Goal: Task Accomplishment & Management: Manage account settings

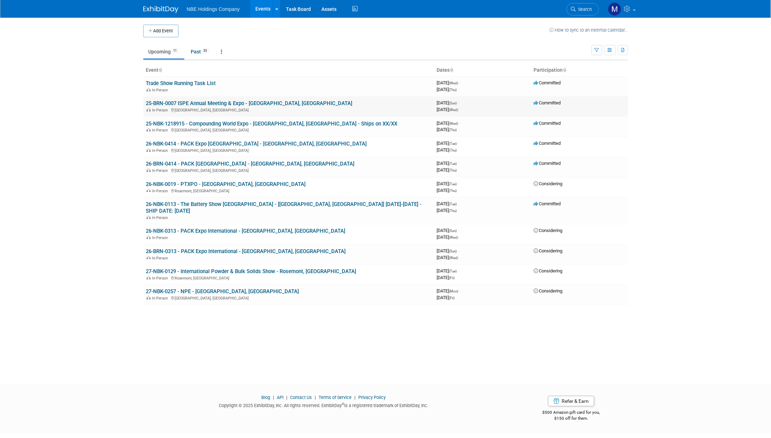
click at [183, 105] on link "25-BRN-0007 ISPE Annual Meeting & Expo - [GEOGRAPHIC_DATA], [GEOGRAPHIC_DATA]" at bounding box center [249, 103] width 207 height 6
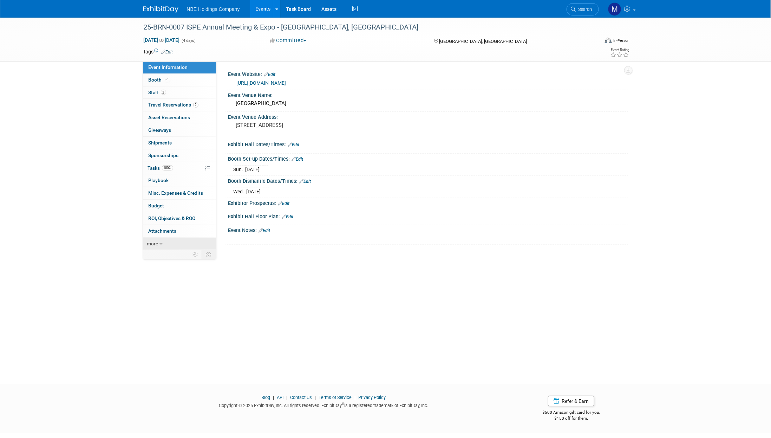
click at [158, 245] on span "more" at bounding box center [152, 244] width 11 height 6
click at [167, 256] on span "Event Binder (.pdf export)" at bounding box center [177, 256] width 56 height 6
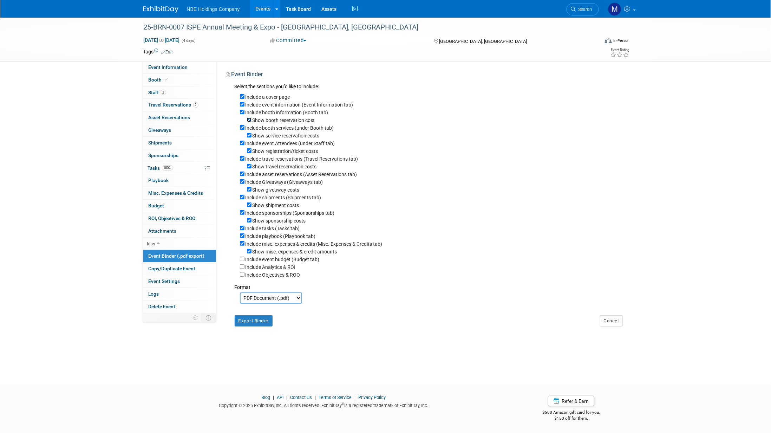
click at [249, 118] on input "Show booth reservation cost" at bounding box center [249, 119] width 5 height 5
checkbox input "false"
click at [249, 133] on input "Show service reservation costs" at bounding box center [249, 135] width 5 height 5
checkbox input "false"
click at [248, 151] on input "Show registration/ticket costs" at bounding box center [249, 150] width 5 height 5
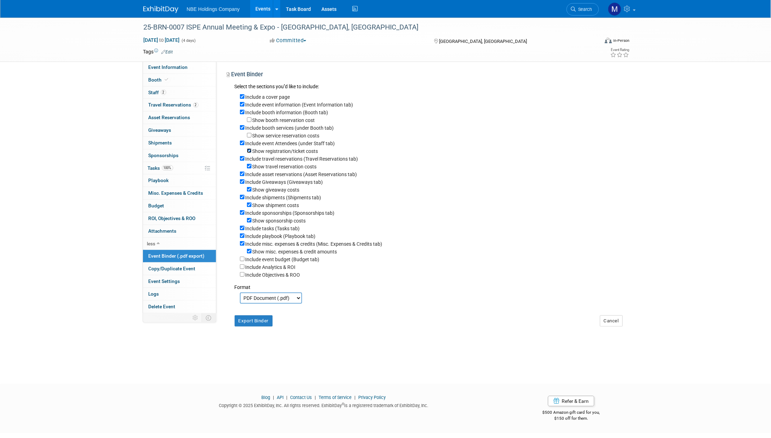
checkbox input "false"
click at [247, 168] on input "Show travel reservation costs" at bounding box center [249, 166] width 5 height 5
checkbox input "false"
click at [242, 180] on input "Include Giveaways (Giveaways tab)" at bounding box center [242, 181] width 5 height 5
checkbox input "false"
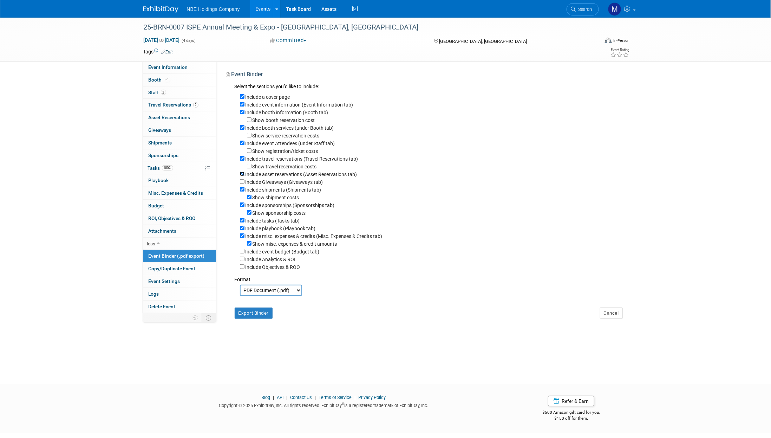
click at [243, 175] on input "Include asset reservations (Asset Reservations tab)" at bounding box center [242, 173] width 5 height 5
checkbox input "false"
click at [244, 190] on input "Include shipments (Shipments tab)" at bounding box center [242, 189] width 5 height 5
checkbox input "false"
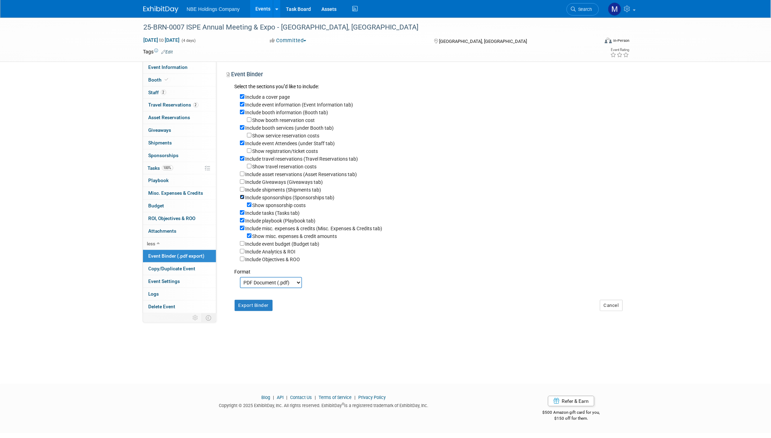
click at [243, 197] on input "Include sponsorships (Sponsorships tab)" at bounding box center [242, 197] width 5 height 5
checkbox input "false"
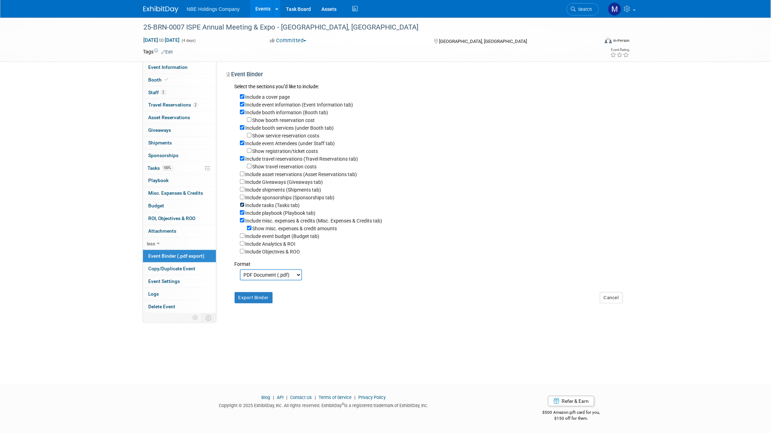
click at [243, 205] on input "Include tasks (Tasks tab)" at bounding box center [242, 204] width 5 height 5
checkbox input "false"
click at [243, 214] on input "Include playbook (Playbook tab)" at bounding box center [242, 212] width 5 height 5
checkbox input "false"
click at [242, 220] on input "Include misc. expenses & credits (Misc. Expenses & Credits tab)" at bounding box center [242, 220] width 5 height 5
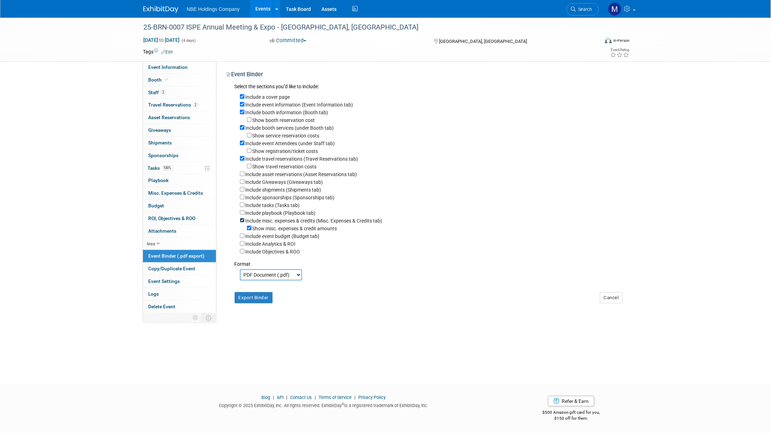
checkbox input "false"
click at [264, 288] on button "Export Binder" at bounding box center [254, 289] width 38 height 11
click at [241, 140] on div "Include event Attendees (under Staff tab)" at bounding box center [431, 143] width 383 height 8
click at [243, 126] on input "Include booth services (under Booth tab)" at bounding box center [242, 127] width 5 height 5
checkbox input "false"
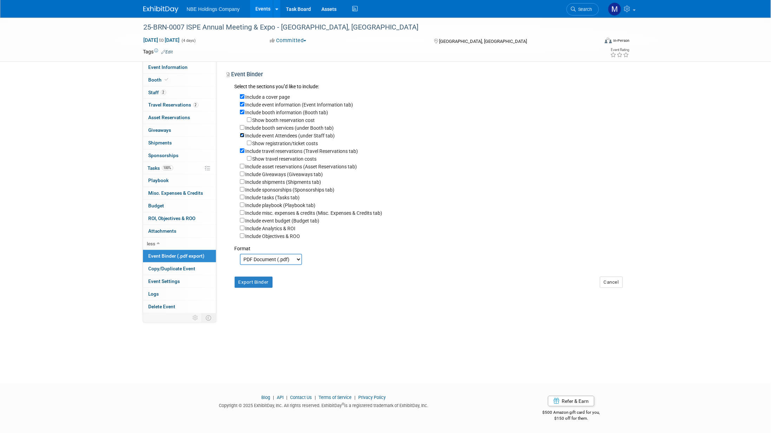
click at [240, 137] on input "Include event Attendees (under Staff tab)" at bounding box center [242, 135] width 5 height 5
checkbox input "false"
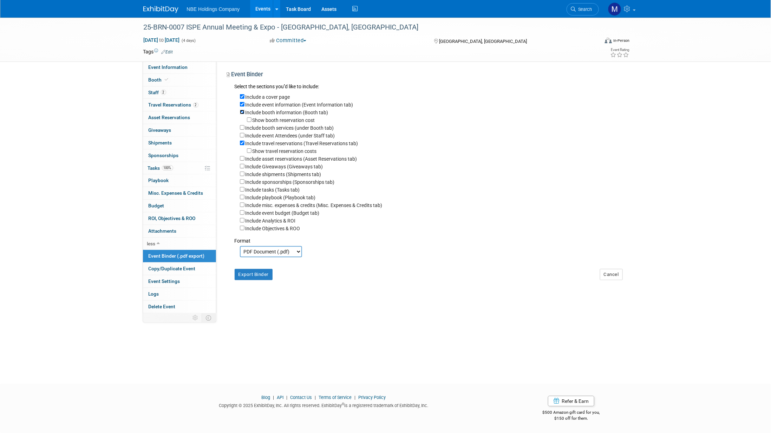
click at [242, 113] on input "Include booth information (Booth tab)" at bounding box center [242, 112] width 5 height 5
checkbox input "false"
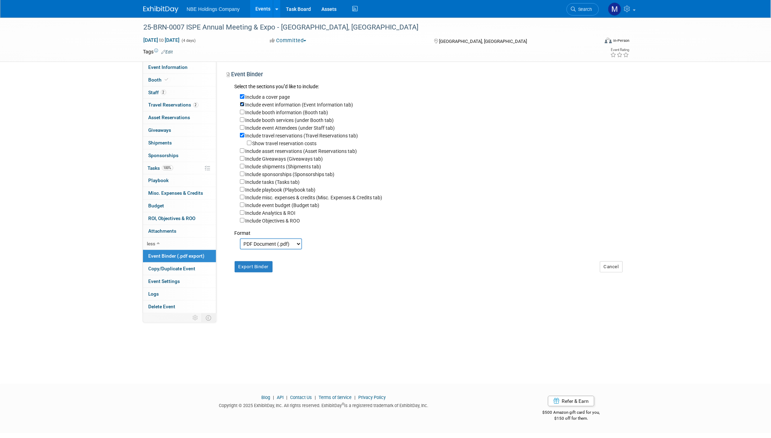
click at [242, 105] on input "Include event information (Event Information tab)" at bounding box center [242, 104] width 5 height 5
checkbox input "false"
click at [242, 97] on input "Include a cover page" at bounding box center [242, 96] width 5 height 5
checkbox input "false"
click at [247, 268] on button "Export Binder" at bounding box center [254, 266] width 38 height 11
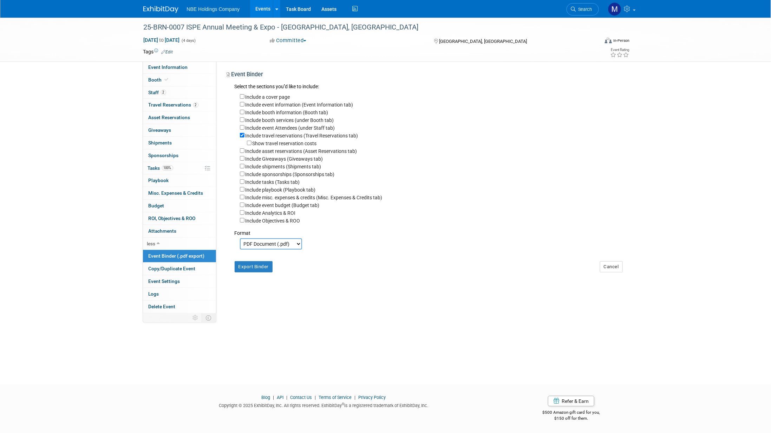
click at [313, 260] on div "Export Binder Cancel" at bounding box center [428, 263] width 399 height 28
click at [167, 108] on link "2 Travel Reservations 2" at bounding box center [179, 105] width 73 height 12
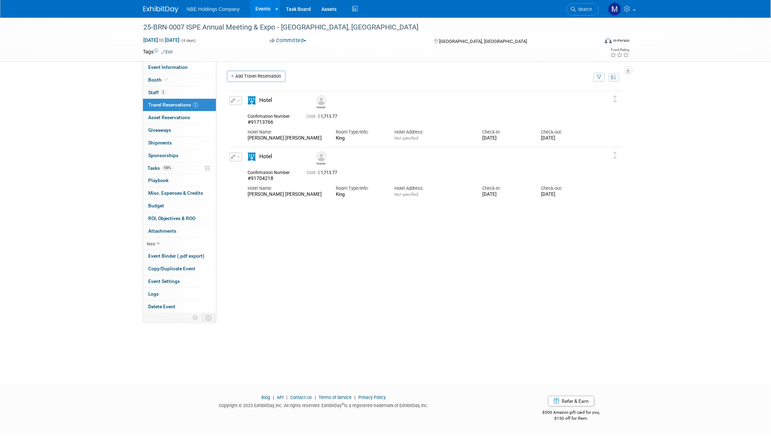
click at [322, 159] on img at bounding box center [322, 156] width 10 height 10
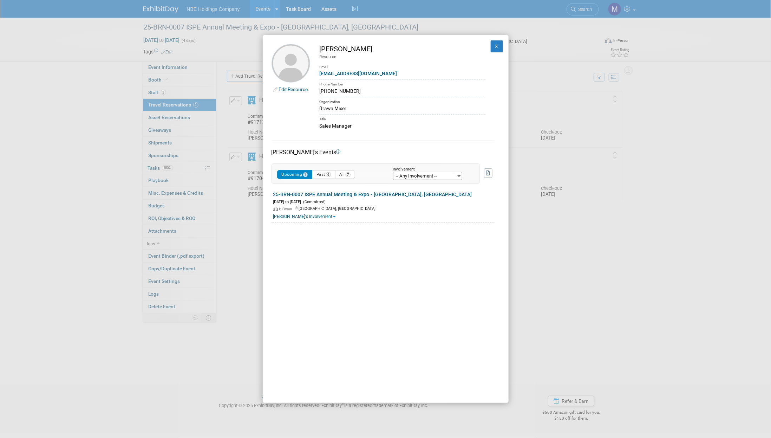
click at [297, 88] on link "Edit Resource" at bounding box center [293, 89] width 29 height 6
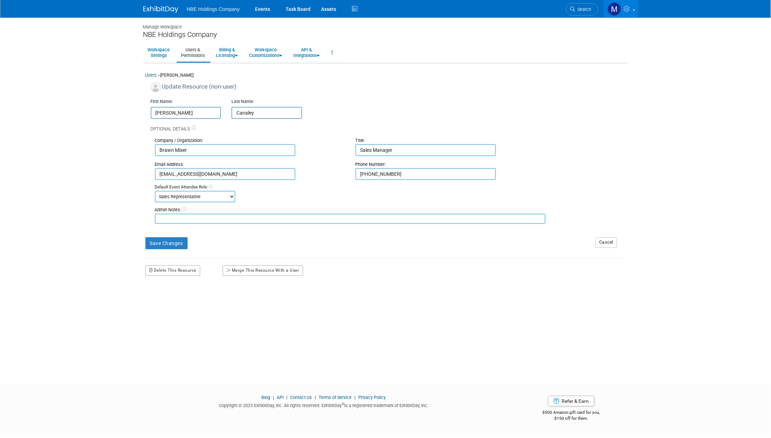
click at [175, 109] on input "[PERSON_NAME]" at bounding box center [186, 113] width 71 height 12
click at [180, 82] on div "Update Resource (non-user)" at bounding box center [388, 88] width 475 height 13
click at [344, 71] on div "Manage Workspace NBE Holdings Company Workspace Settings Users & Permissions Bi…" at bounding box center [385, 195] width 495 height 354
click at [263, 8] on link "Events" at bounding box center [263, 9] width 26 height 18
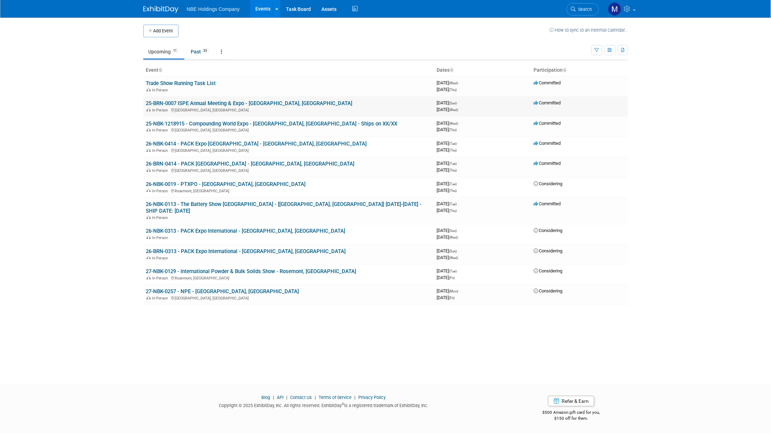
click at [181, 101] on link "25-BRN-0007 ISPE Annual Meeting & Expo - [GEOGRAPHIC_DATA], [GEOGRAPHIC_DATA]" at bounding box center [249, 103] width 207 height 6
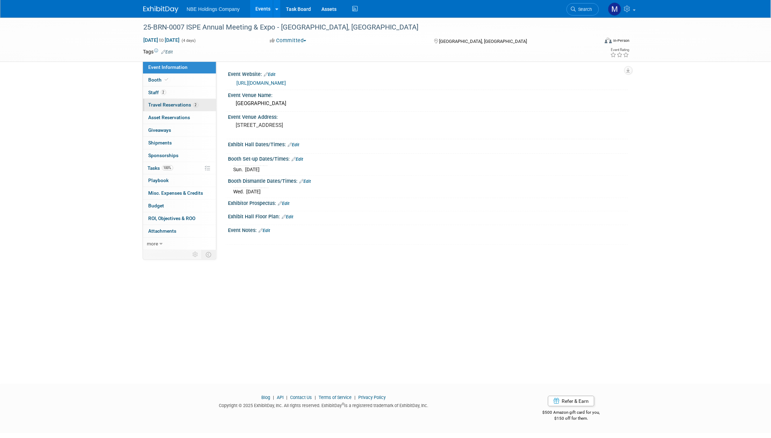
click at [176, 103] on span "Travel Reservations 2" at bounding box center [174, 105] width 50 height 6
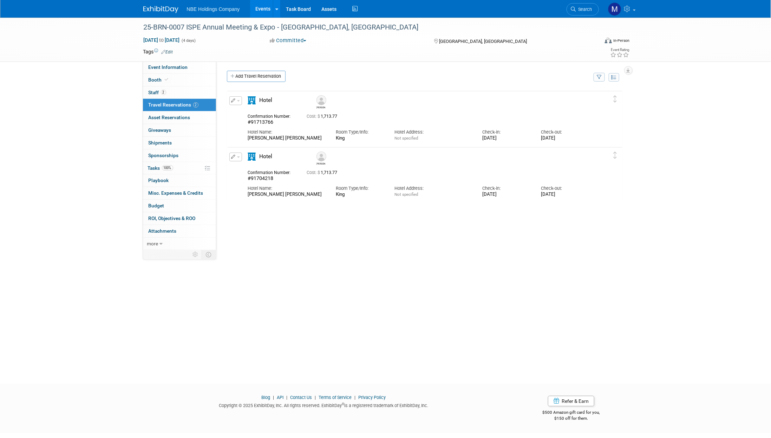
click at [589, 123] on div "Confirmation Number: #91713766 Cost: $ 1,713.77" at bounding box center [419, 119] width 352 height 14
click at [232, 102] on icon "button" at bounding box center [234, 100] width 5 height 4
click at [237, 154] on button "button" at bounding box center [235, 157] width 13 height 9
click at [239, 171] on button "Edit Reservation" at bounding box center [259, 169] width 59 height 10
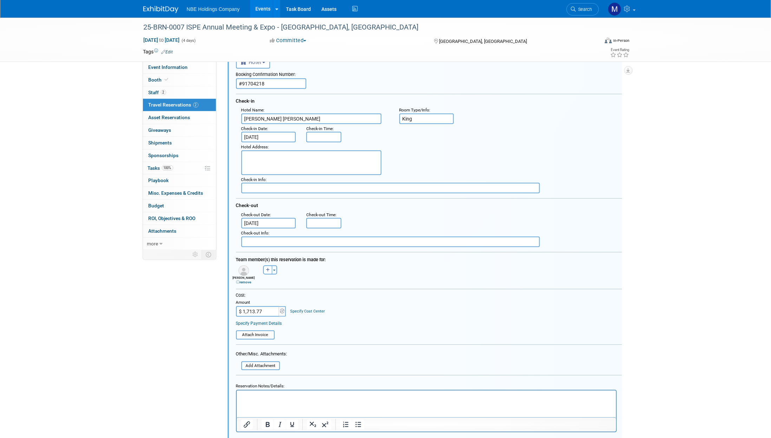
scroll to position [145, 0]
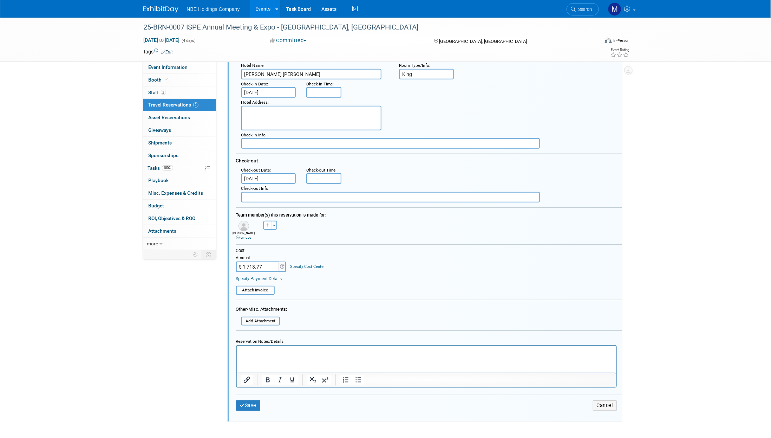
click at [244, 224] on img at bounding box center [244, 226] width 11 height 11
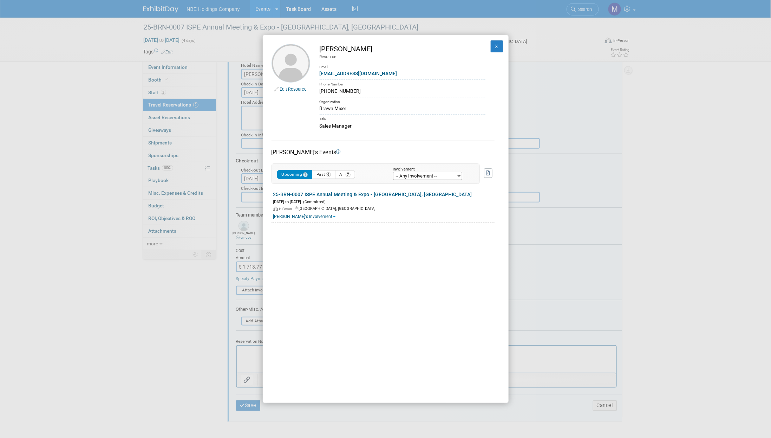
click at [243, 233] on div "Edit Resource [PERSON_NAME] Resource Email [EMAIL_ADDRESS][DOMAIN_NAME] Phone N…" at bounding box center [385, 219] width 771 height 438
click at [246, 216] on div "Edit Resource [PERSON_NAME] Resource Email [EMAIL_ADDRESS][DOMAIN_NAME] Phone N…" at bounding box center [385, 219] width 771 height 438
click at [488, 39] on div "Edit Resource [PERSON_NAME] Resource Email [EMAIL_ADDRESS][DOMAIN_NAME] Phone N…" at bounding box center [386, 219] width 246 height 368
click at [491, 42] on button "X" at bounding box center [497, 46] width 13 height 12
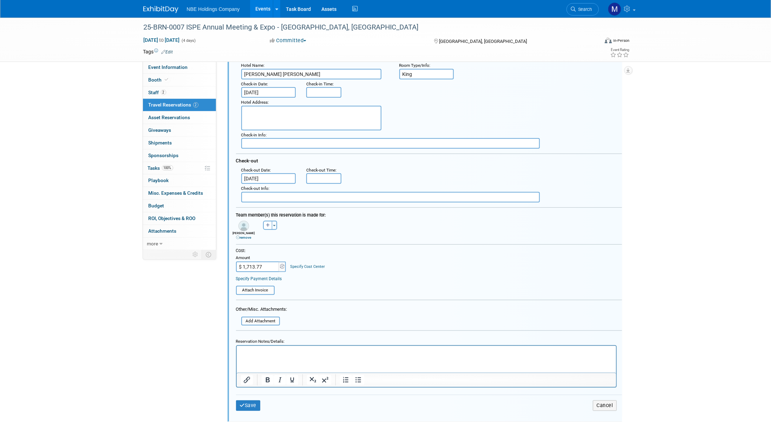
click at [236, 236] on icon at bounding box center [238, 238] width 4 height 4
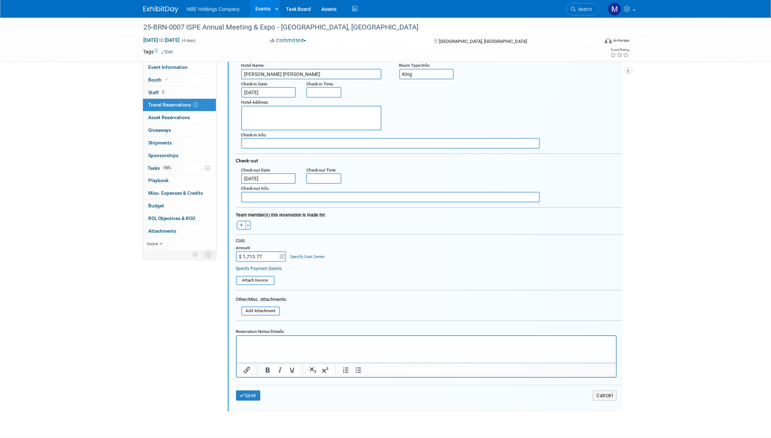
click at [240, 225] on button "button" at bounding box center [241, 225] width 9 height 9
select select
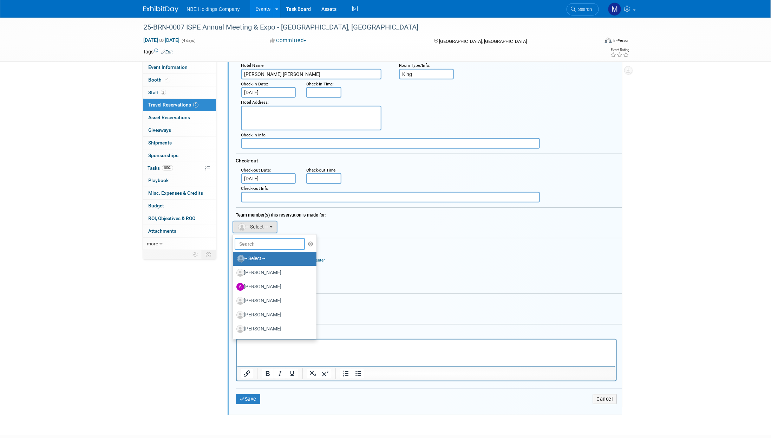
click at [256, 240] on input "text" at bounding box center [270, 244] width 70 height 12
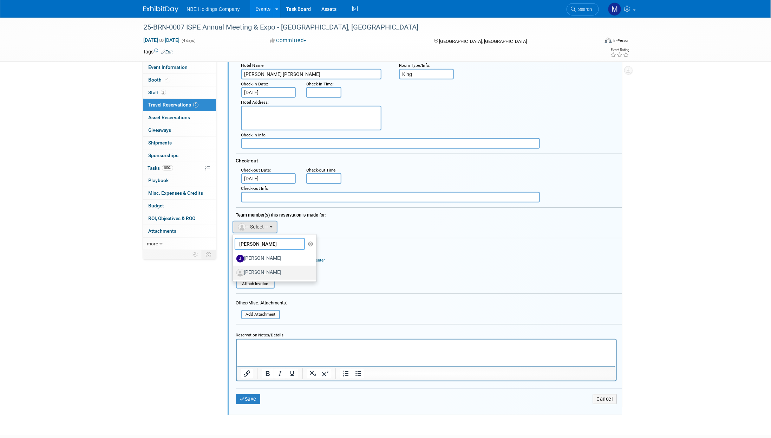
type input "[PERSON_NAME]"
click at [277, 268] on label "[PERSON_NAME]" at bounding box center [272, 272] width 73 height 11
click at [234, 270] on input "[PERSON_NAME]" at bounding box center [231, 272] width 5 height 5
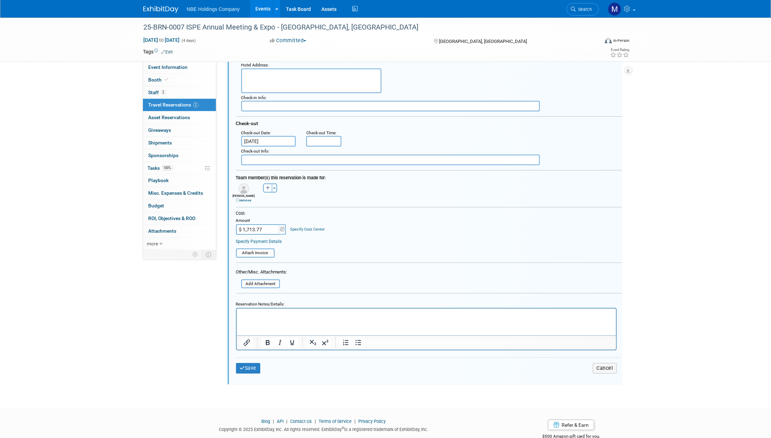
scroll to position [202, 0]
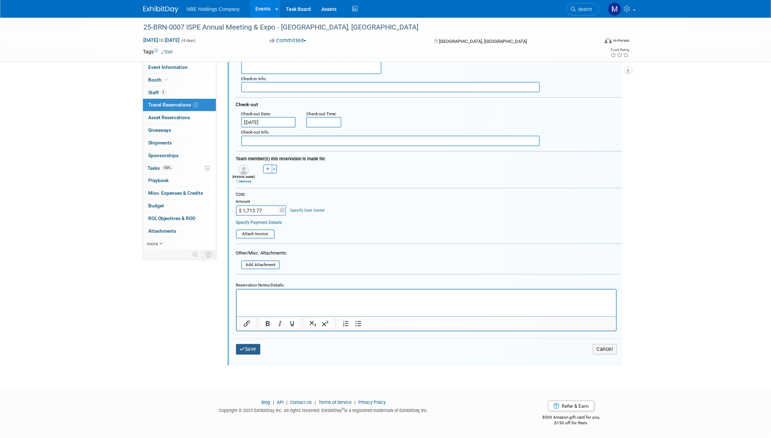
click at [247, 344] on button "Save" at bounding box center [248, 349] width 25 height 10
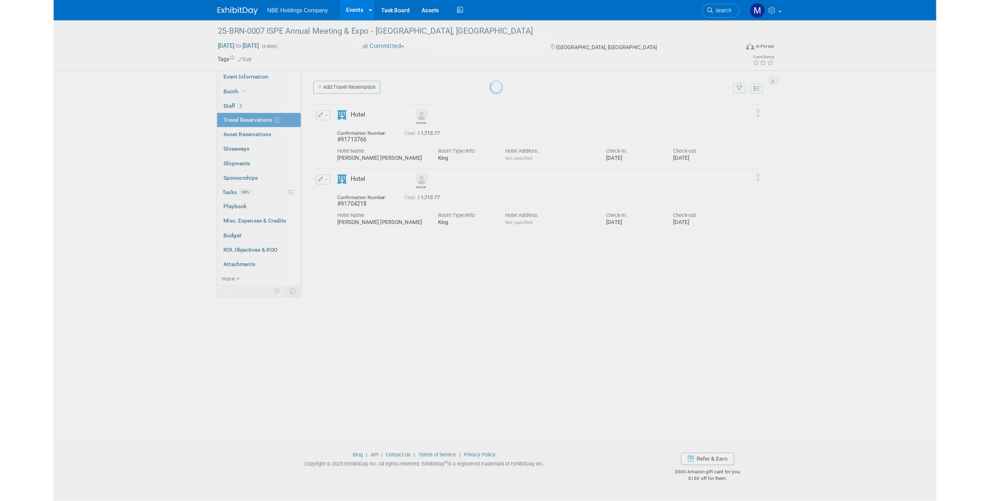
scroll to position [0, 0]
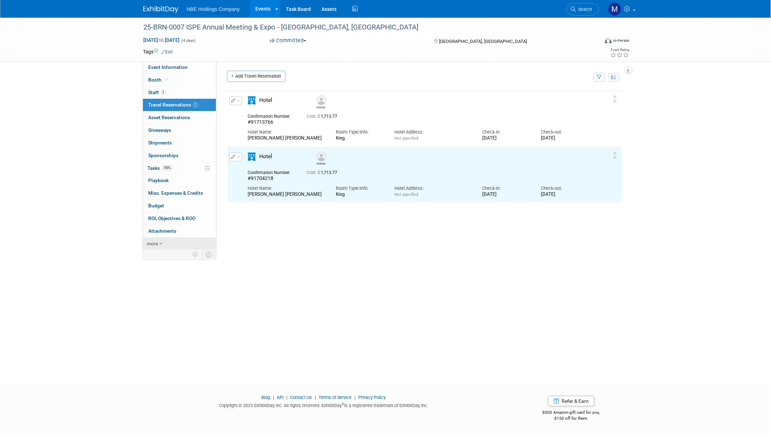
click at [156, 241] on span "more" at bounding box center [152, 244] width 11 height 6
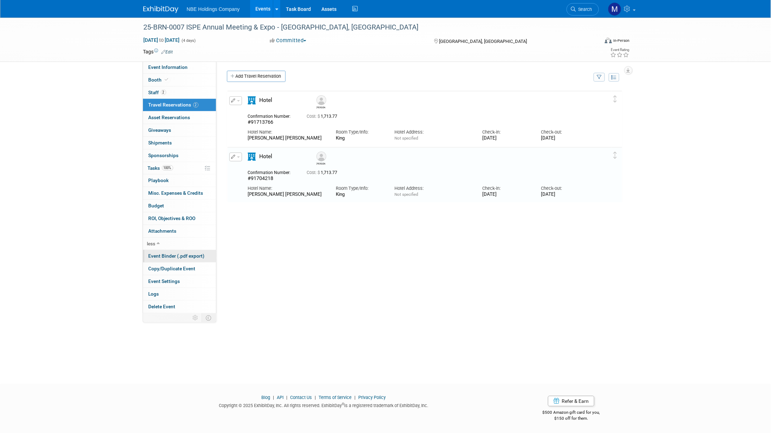
click at [174, 256] on span "Event Binder (.pdf export)" at bounding box center [177, 256] width 56 height 6
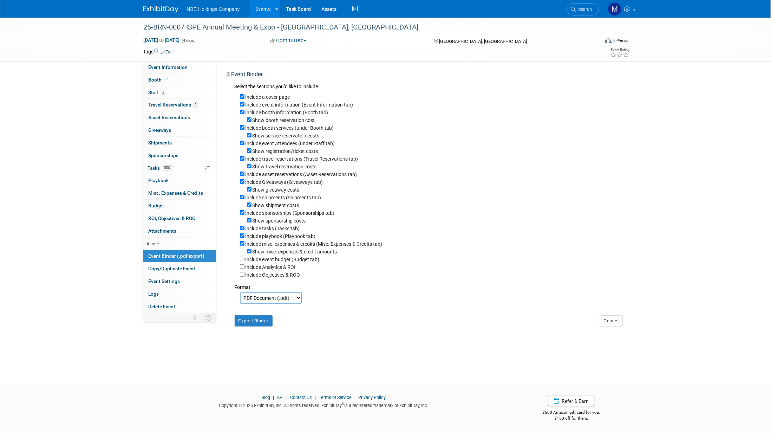
click at [242, 93] on div "Include a cover page" at bounding box center [431, 97] width 383 height 8
click at [241, 101] on div "Include event information (Event Information tab)" at bounding box center [431, 105] width 383 height 8
click at [241, 106] on input "Include event information (Event Information tab)" at bounding box center [242, 104] width 5 height 5
checkbox input "false"
click at [240, 110] on input "Include booth information (Booth tab)" at bounding box center [242, 112] width 5 height 5
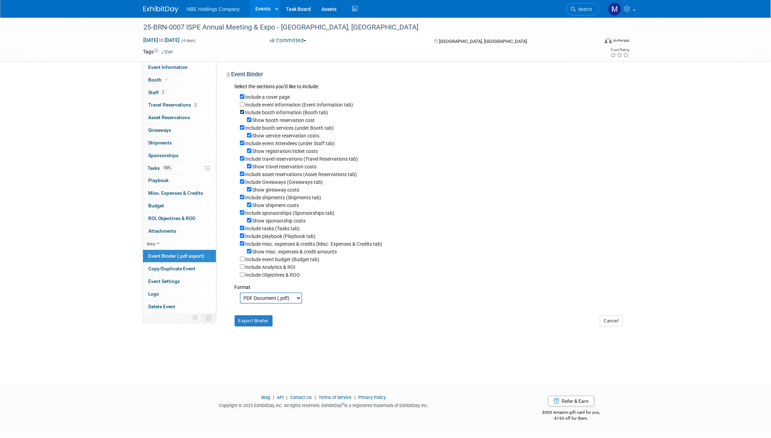
checkbox input "false"
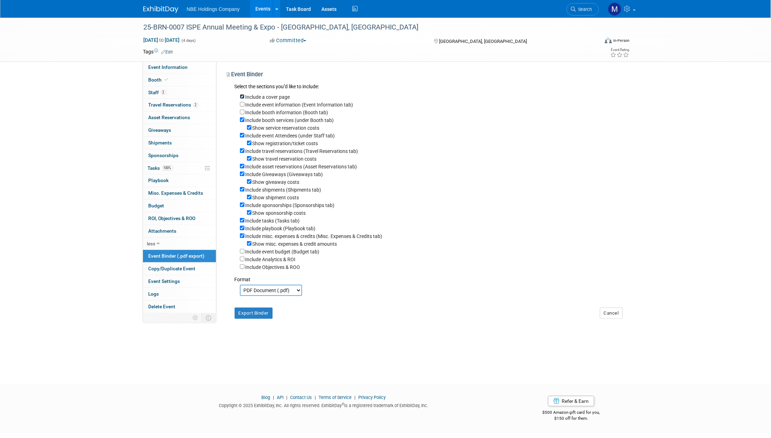
click at [241, 96] on input "Include a cover page" at bounding box center [242, 96] width 5 height 5
checkbox input "false"
click at [241, 119] on input "Include booth services (under Booth tab)" at bounding box center [242, 119] width 5 height 5
checkbox input "false"
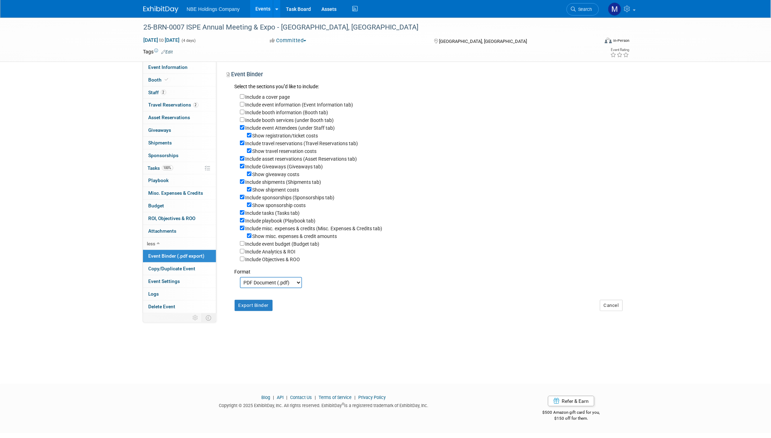
click at [241, 123] on div "Include booth services (under Booth tab)" at bounding box center [431, 120] width 383 height 8
click at [241, 127] on input "Include event Attendees (under Staff tab)" at bounding box center [242, 127] width 5 height 5
checkbox input "false"
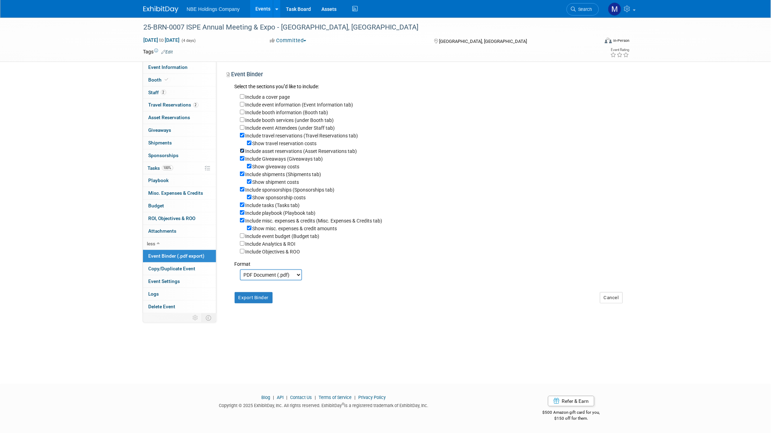
click at [240, 150] on input "Include asset reservations (Asset Reservations tab)" at bounding box center [242, 150] width 5 height 5
checkbox input "false"
click at [240, 157] on input "Include Giveaways (Giveaways tab)" at bounding box center [242, 158] width 5 height 5
checkbox input "false"
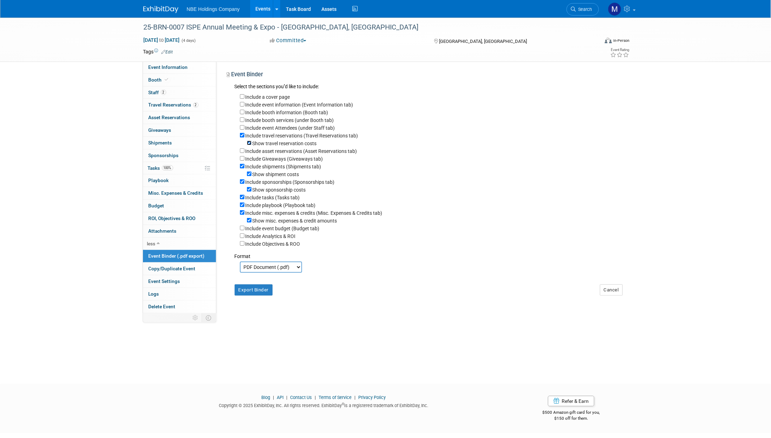
click at [250, 143] on input "Show travel reservation costs" at bounding box center [249, 143] width 5 height 5
checkbox input "false"
click at [243, 167] on input "Include shipments (Shipments tab)" at bounding box center [242, 166] width 5 height 5
checkbox input "false"
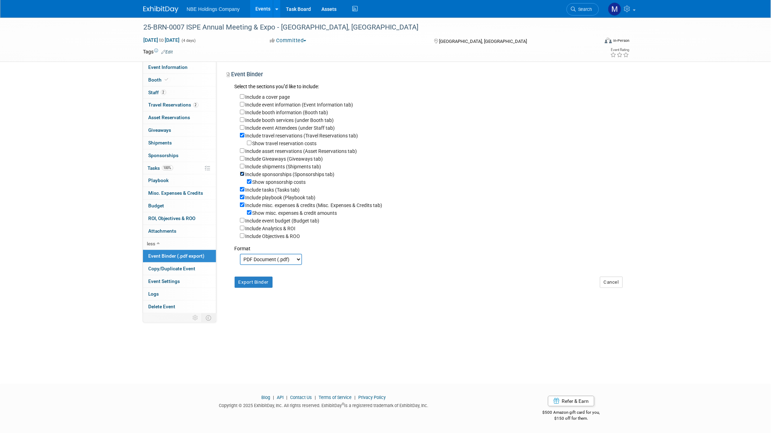
click at [243, 176] on input "Include sponsorships (Sponsorships tab)" at bounding box center [242, 173] width 5 height 5
checkbox input "false"
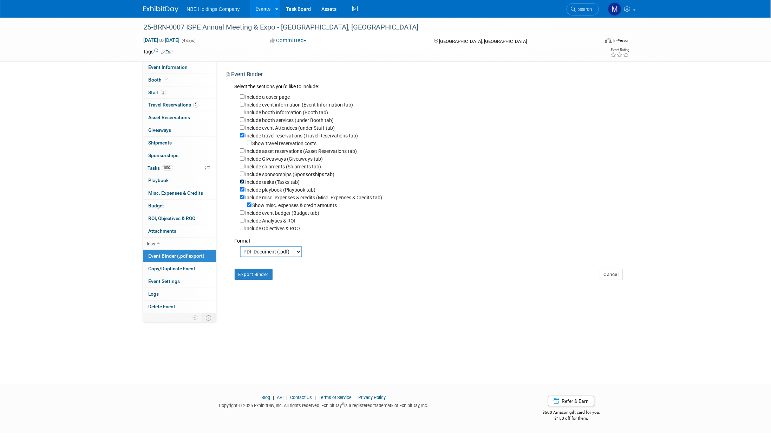
click at [241, 183] on input "Include tasks (Tasks tab)" at bounding box center [242, 181] width 5 height 5
checkbox input "false"
click at [241, 188] on input "Include playbook (Playbook tab)" at bounding box center [242, 189] width 5 height 5
checkbox input "false"
click at [241, 196] on input "Include misc. expenses & credits (Misc. Expenses & Credits tab)" at bounding box center [242, 197] width 5 height 5
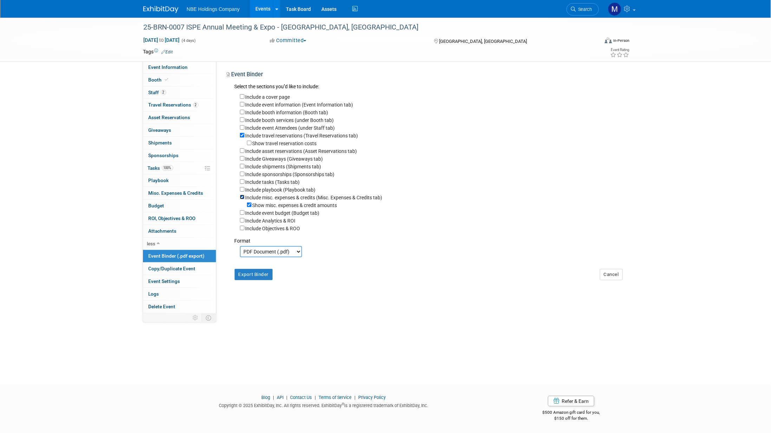
checkbox input "false"
click at [250, 266] on button "Export Binder" at bounding box center [254, 266] width 38 height 11
